Goal: Task Accomplishment & Management: Use online tool/utility

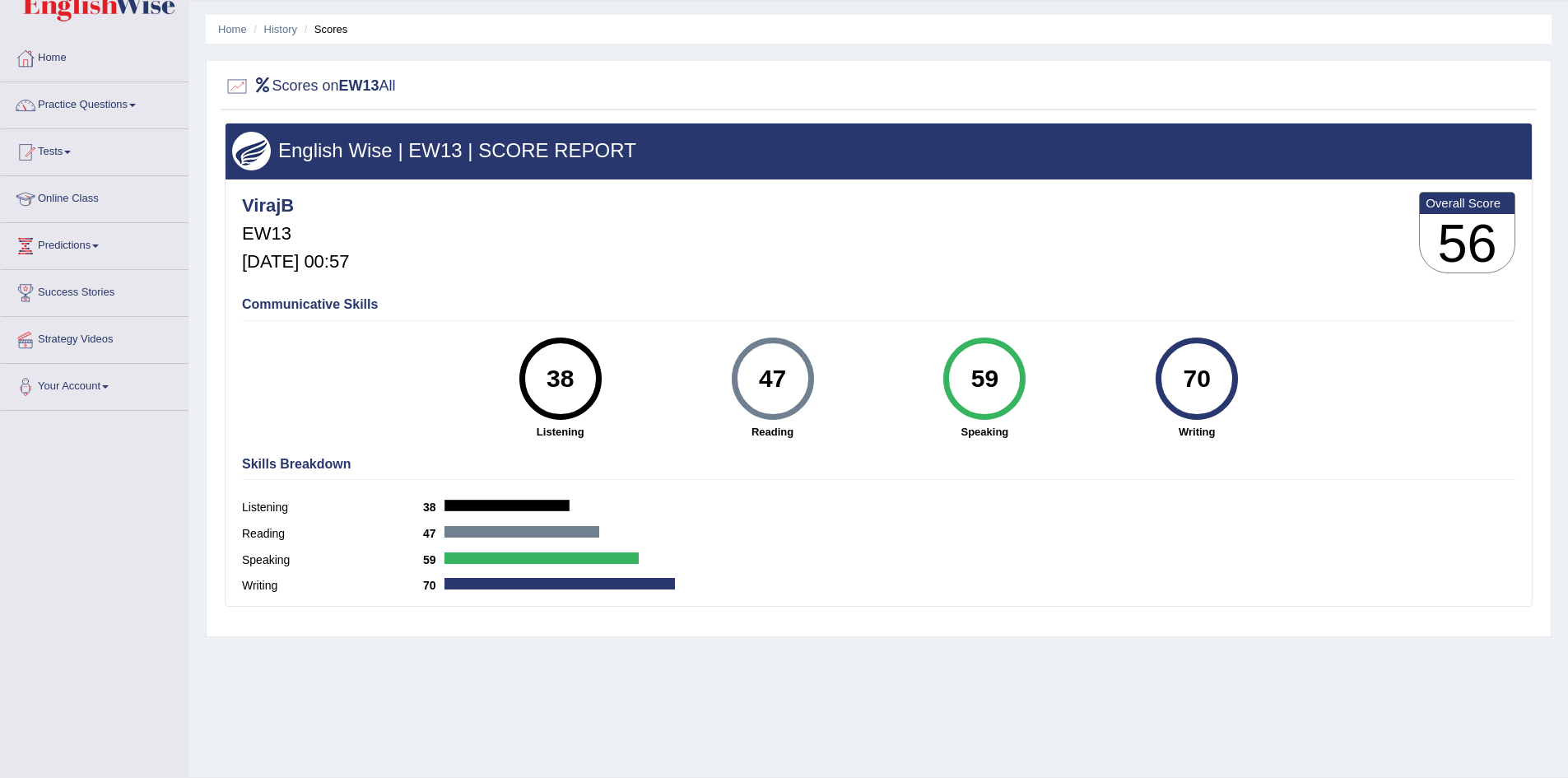
scroll to position [86, 0]
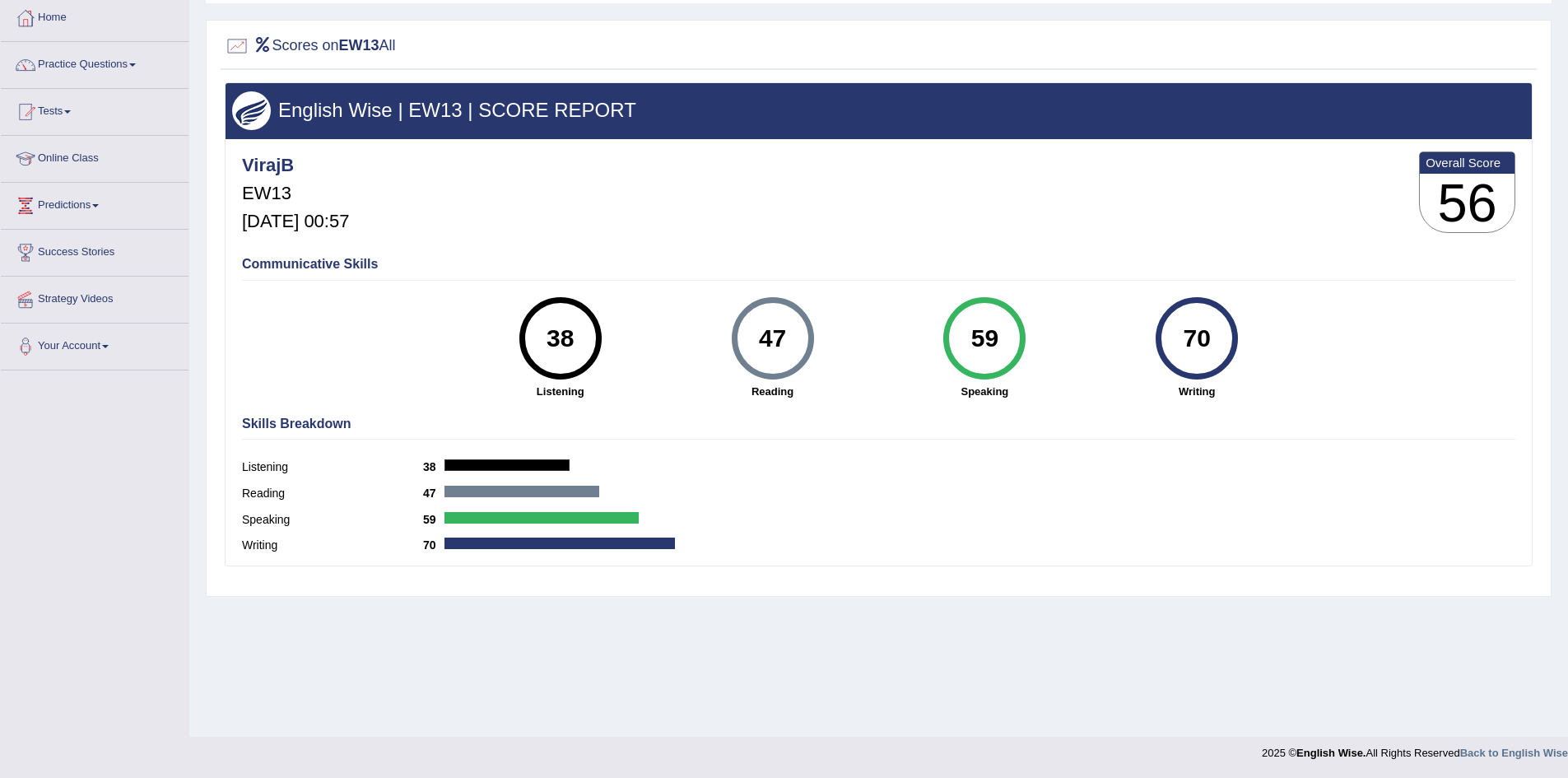
click at [1431, 530] on div "Speaking 59" at bounding box center [879, 522] width 1273 height 27
click at [59, 115] on link "Tests" at bounding box center [95, 110] width 188 height 42
click at [61, 182] on link "Take Mock Test" at bounding box center [107, 179] width 154 height 30
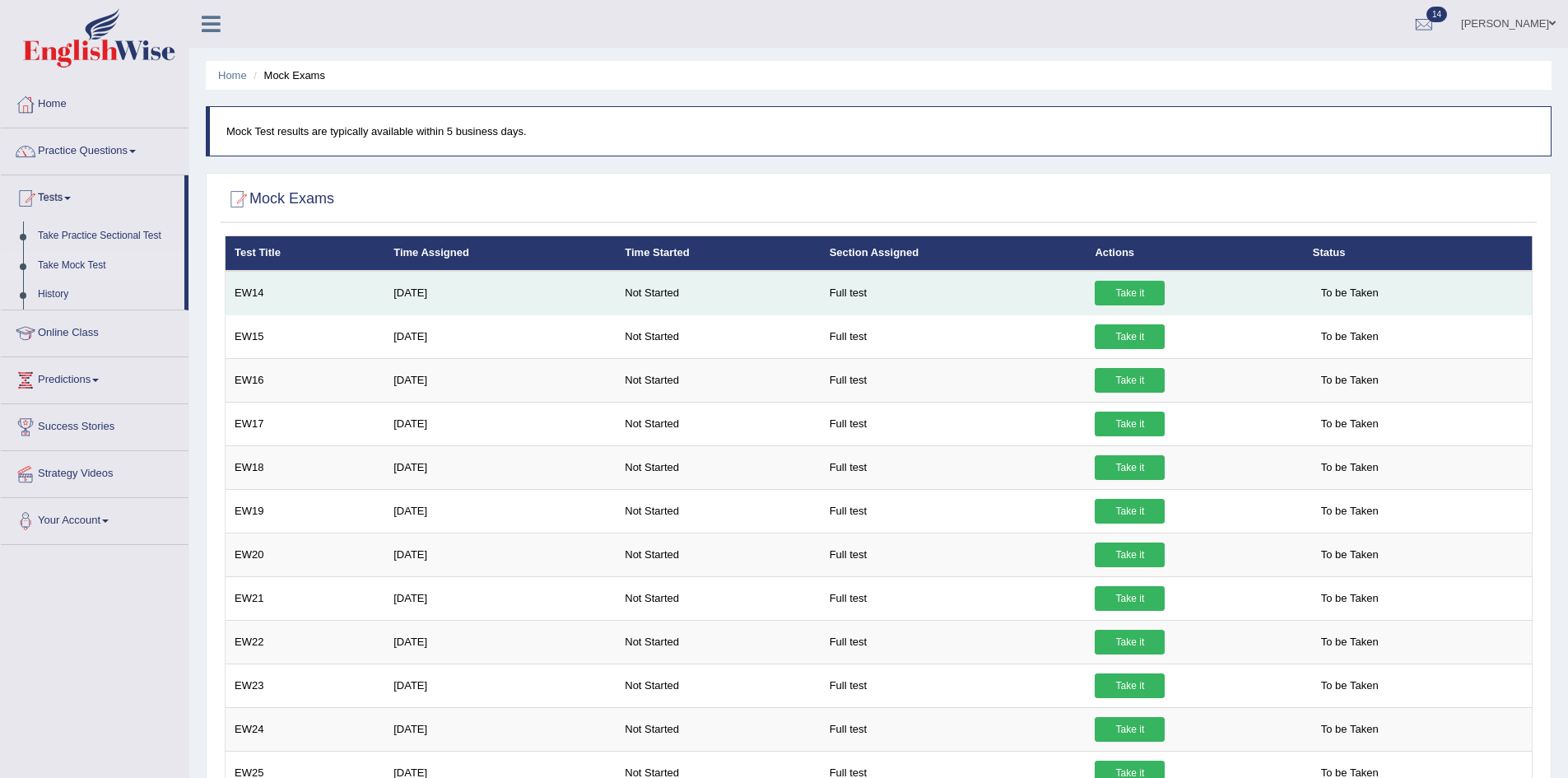
click at [1115, 294] on link "Take it" at bounding box center [1130, 293] width 70 height 25
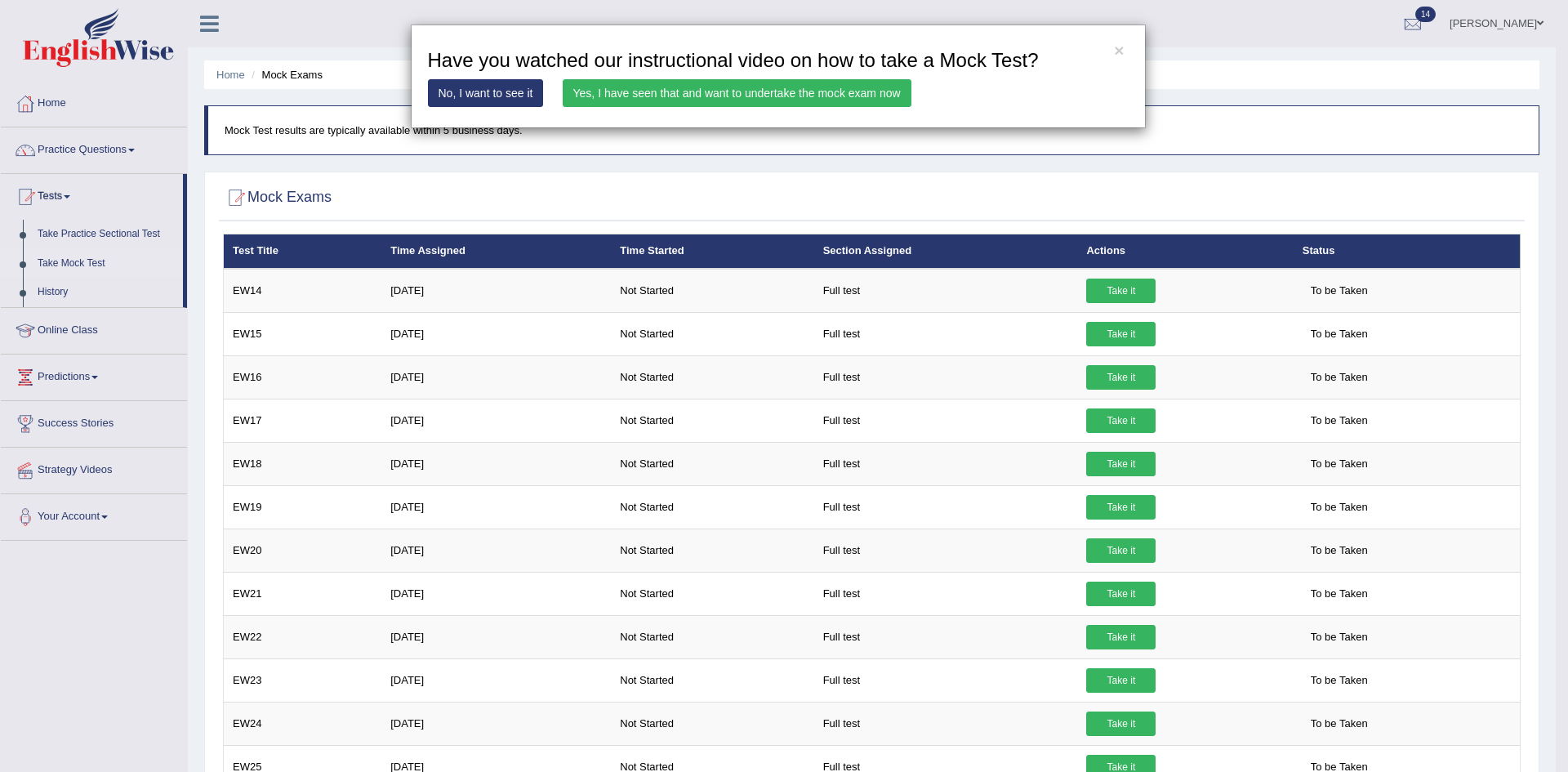
click at [752, 101] on link "Yes, I have seen that and want to undertake the mock exam now" at bounding box center [736, 93] width 348 height 28
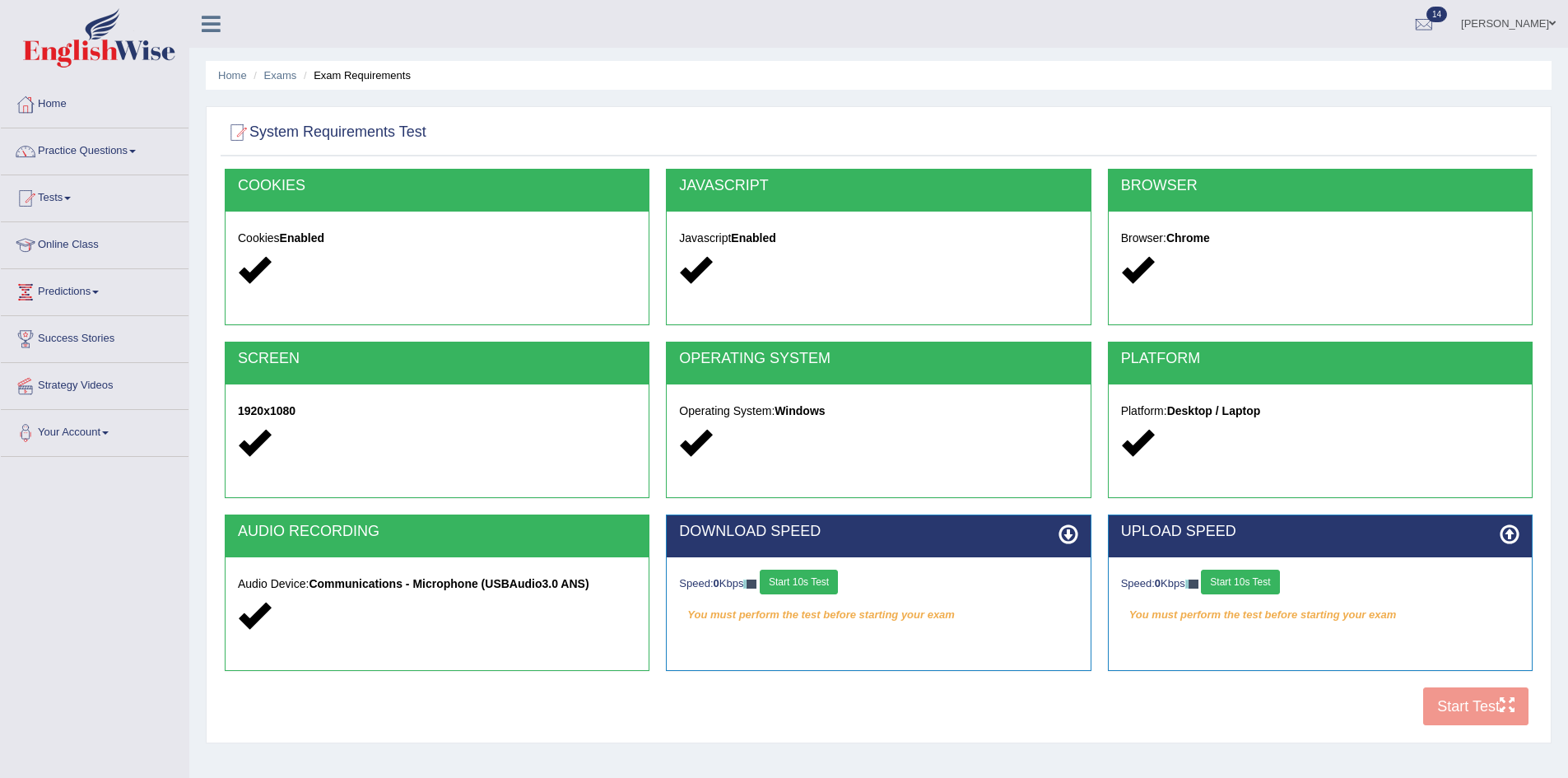
click at [803, 579] on button "Start 10s Test" at bounding box center [799, 582] width 78 height 25
click at [1249, 585] on div "Speed: 0 Kbps Start 10s Test" at bounding box center [1320, 584] width 398 height 29
click at [1249, 583] on button "Start 10s Test" at bounding box center [1240, 582] width 78 height 25
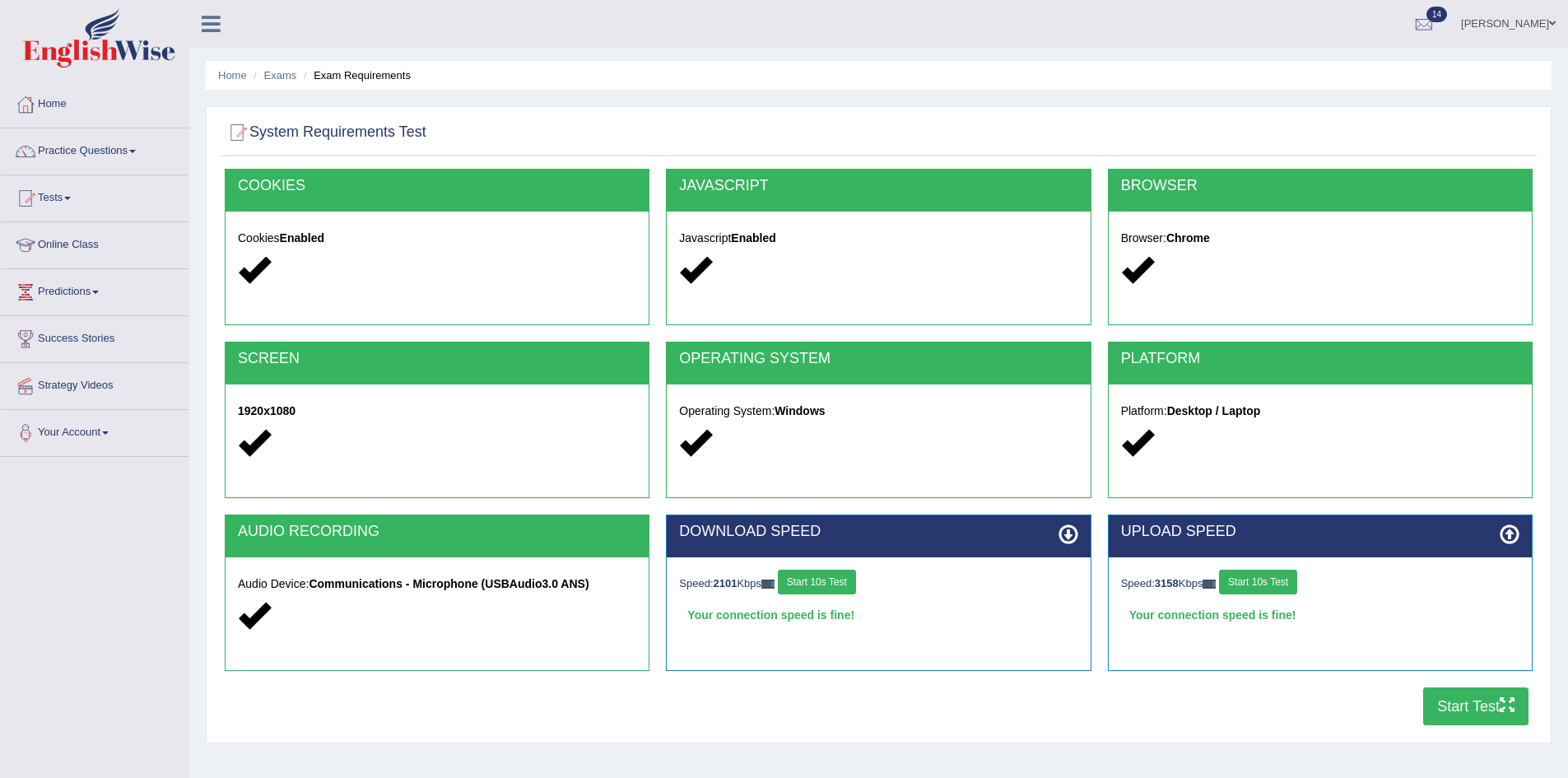
click at [1460, 703] on button "Start Test" at bounding box center [1475, 707] width 105 height 38
